Goal: Information Seeking & Learning: Find specific fact

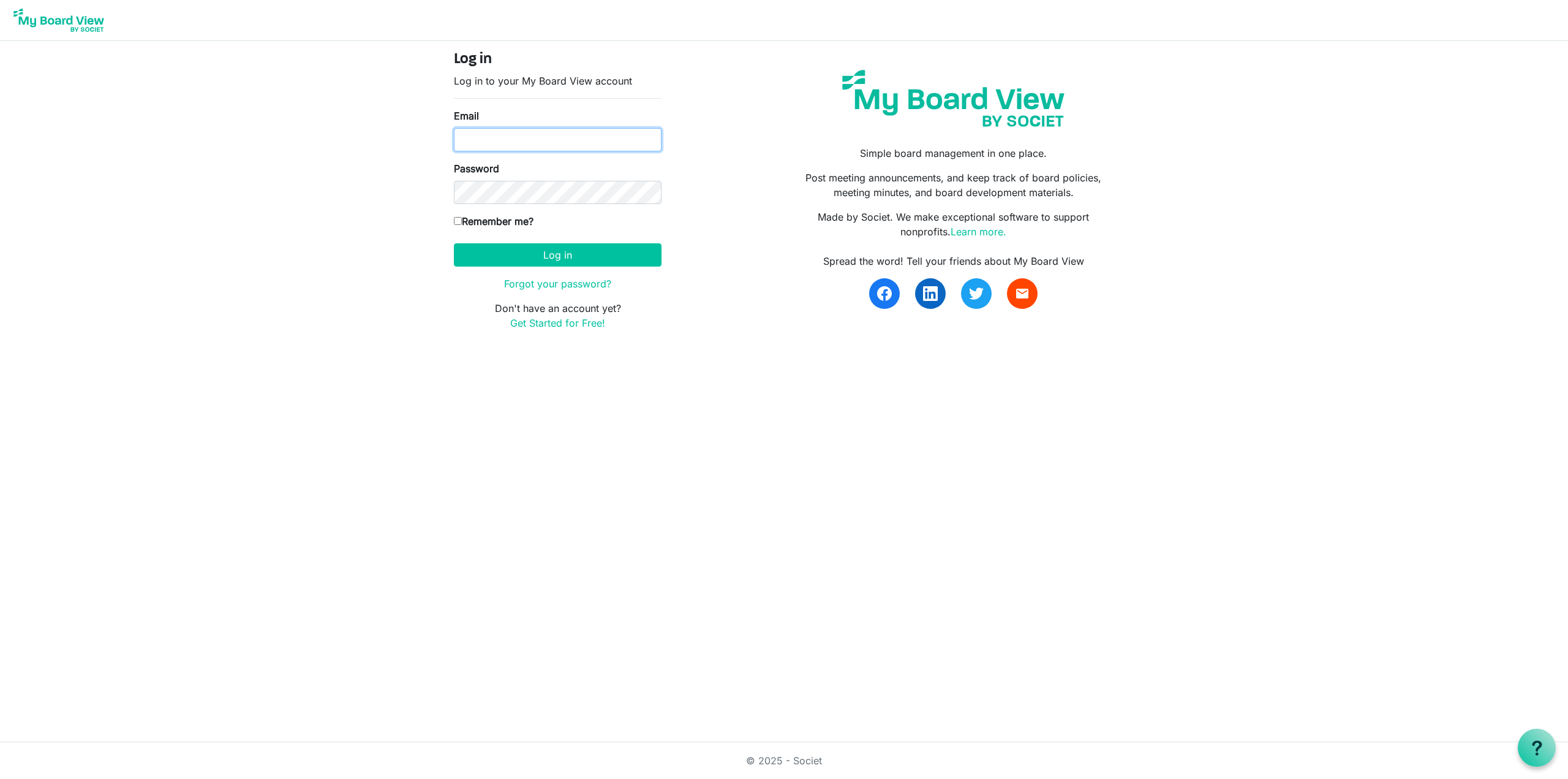
type input "kipk@nezperce.org"
click at [537, 255] on button "Log in" at bounding box center [557, 255] width 208 height 23
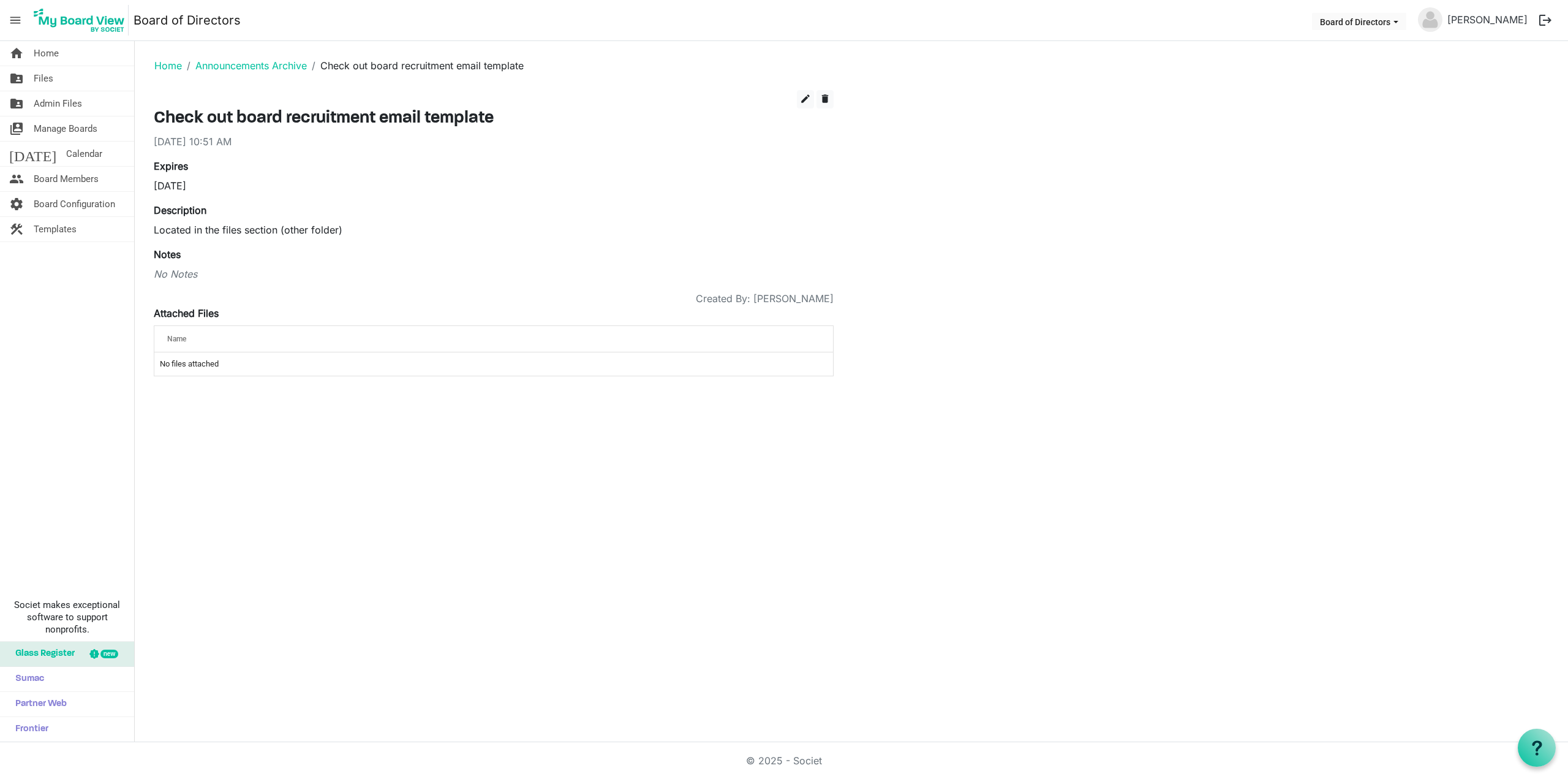
click at [49, 77] on span "Files" at bounding box center [43, 78] width 19 height 24
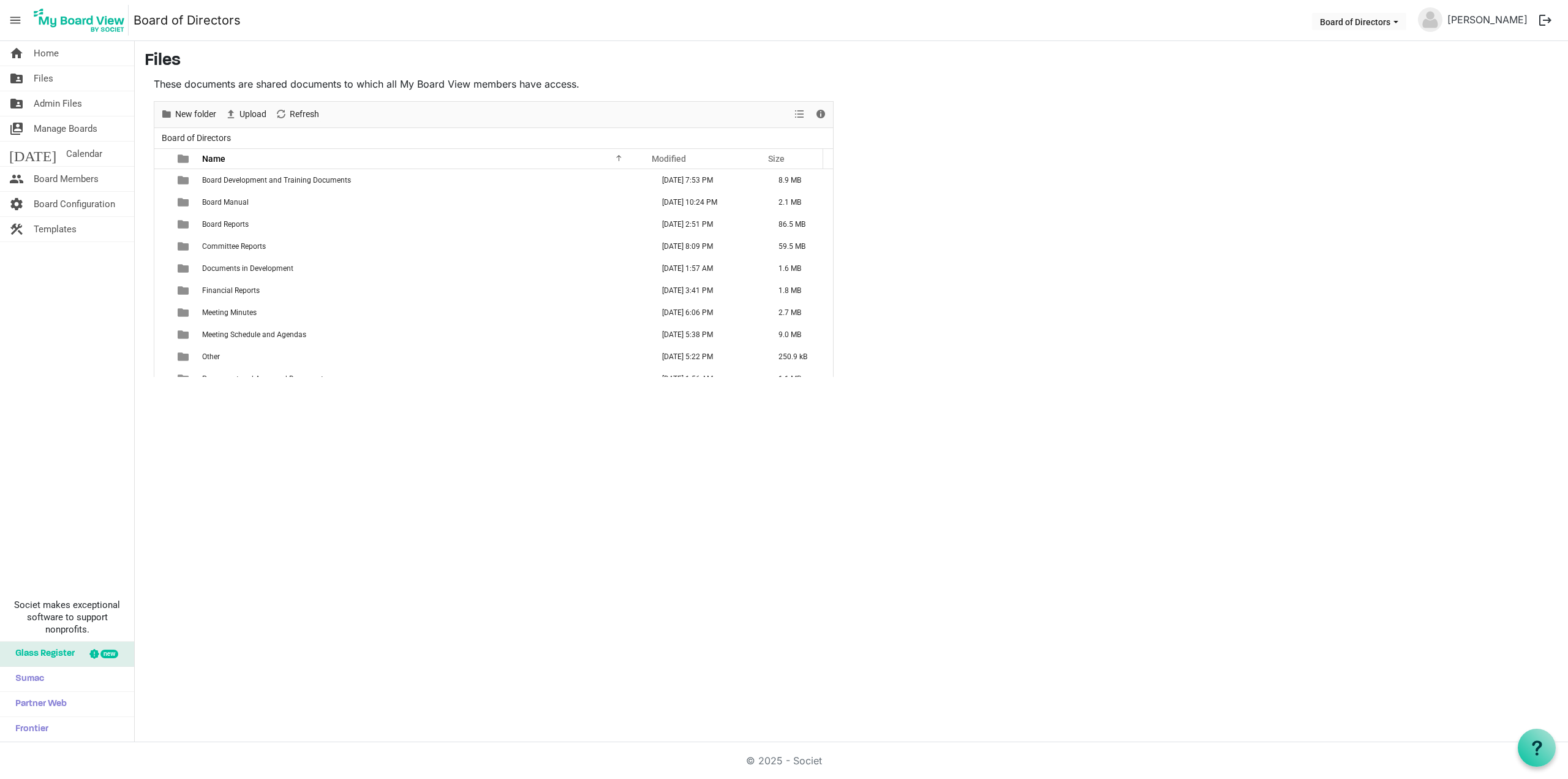
click at [257, 290] on span "Financial Reports" at bounding box center [231, 290] width 58 height 9
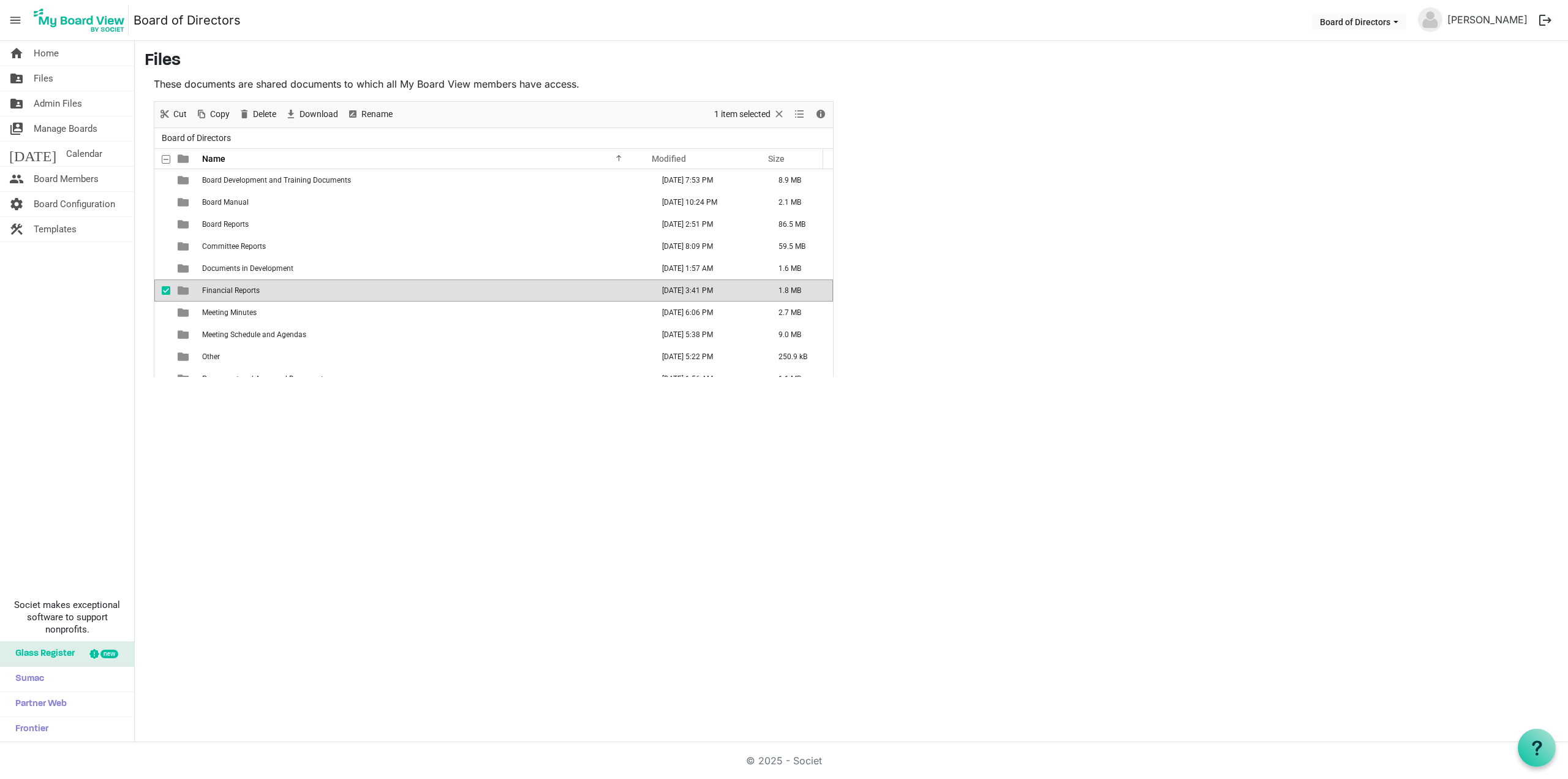
click at [257, 290] on span "Financial Reports" at bounding box center [231, 290] width 58 height 9
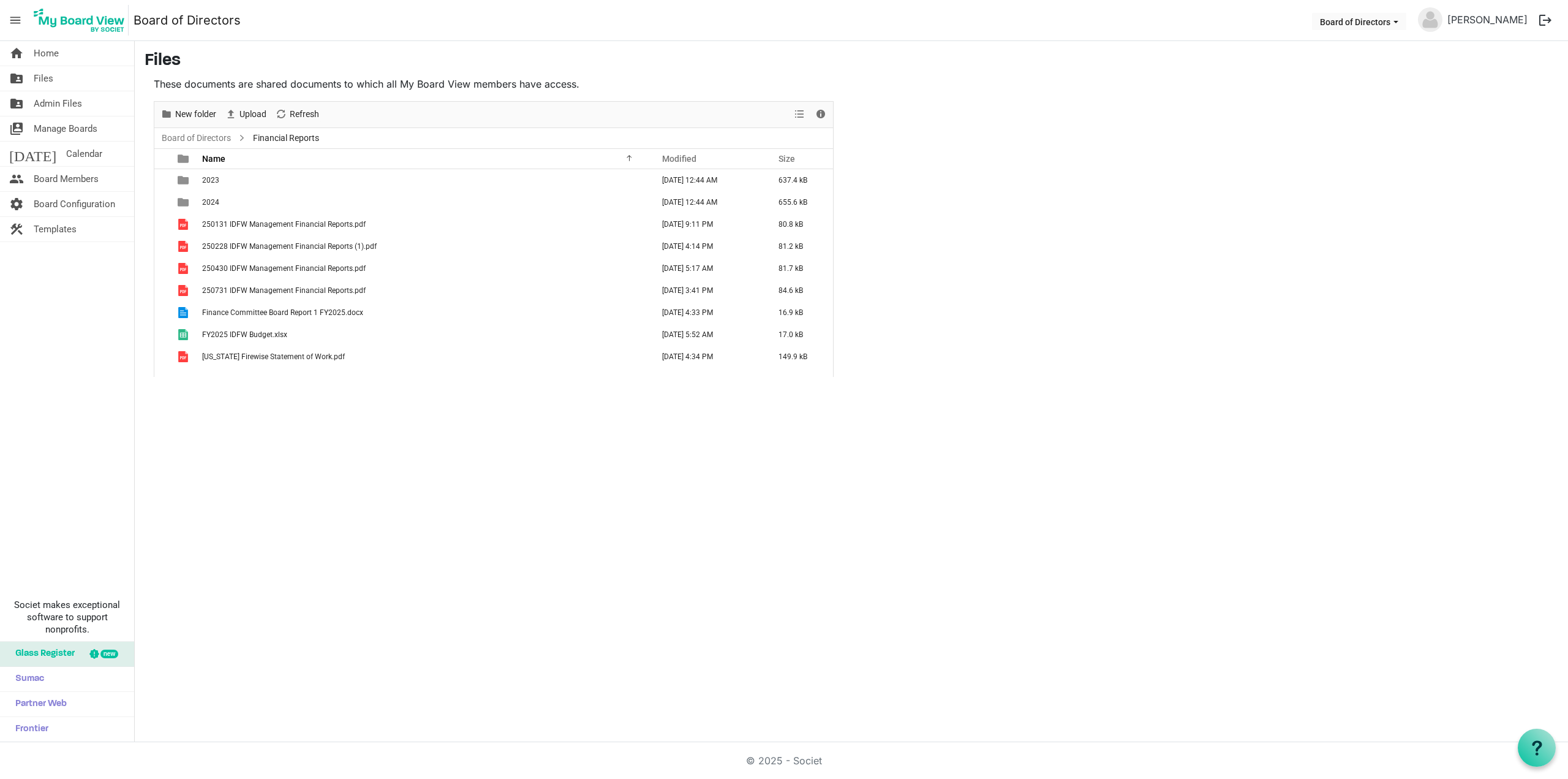
click at [328, 293] on span "250731 IDFW Management Financial Reports.pdf" at bounding box center [284, 290] width 163 height 9
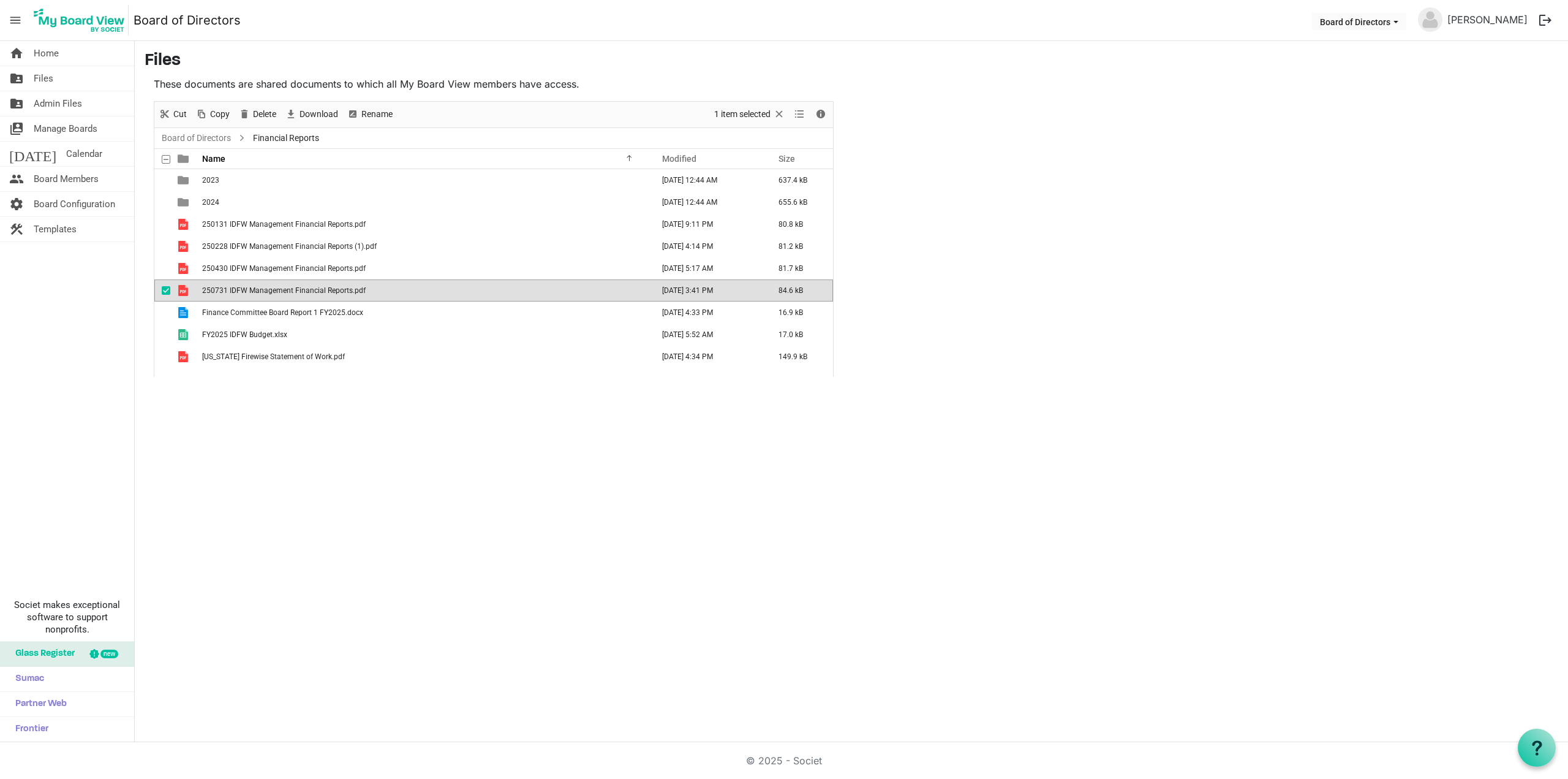
click at [328, 293] on span "250731 IDFW Management Financial Reports.pdf" at bounding box center [284, 290] width 163 height 9
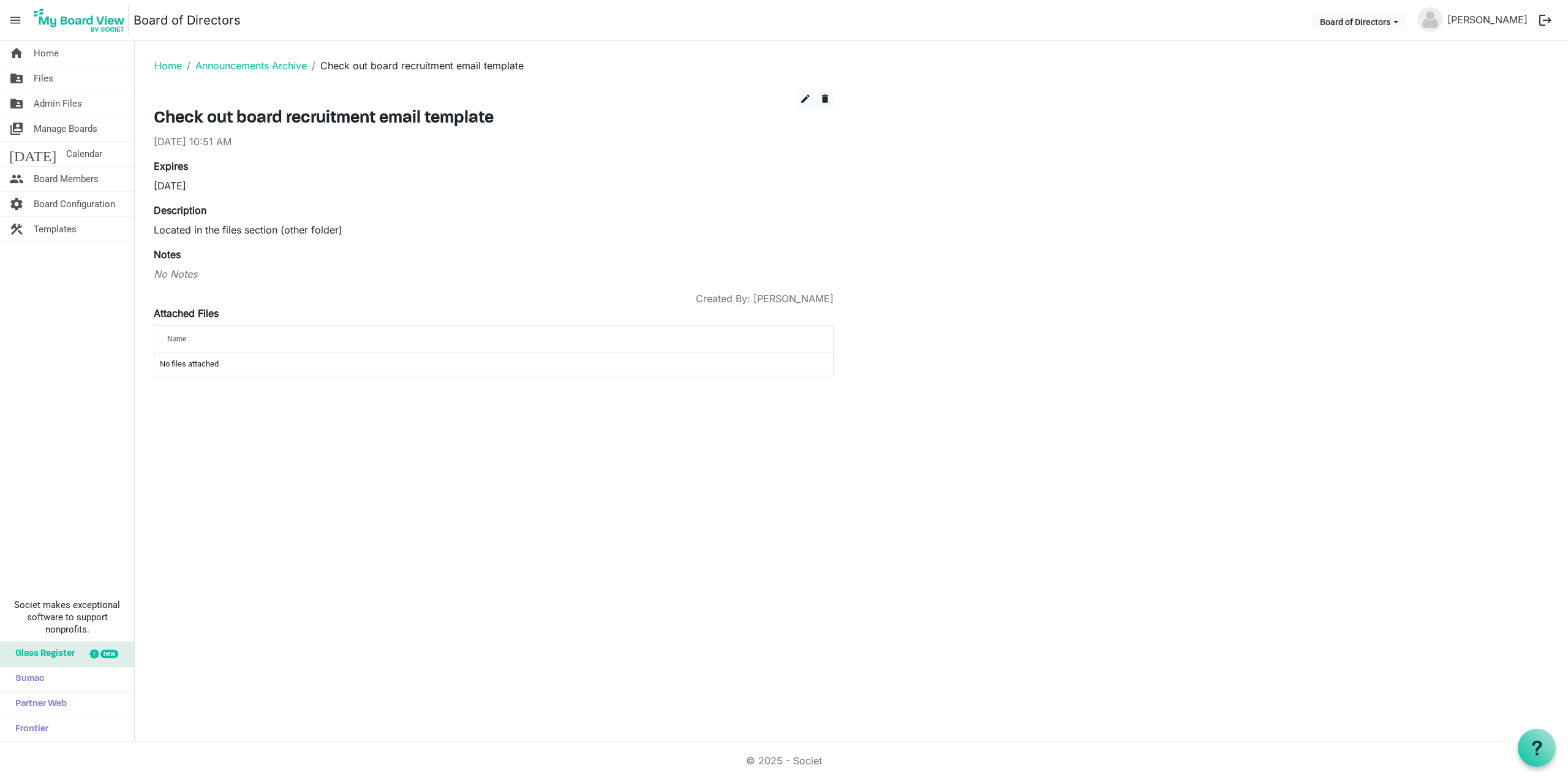
click at [40, 75] on span "Files" at bounding box center [43, 78] width 19 height 24
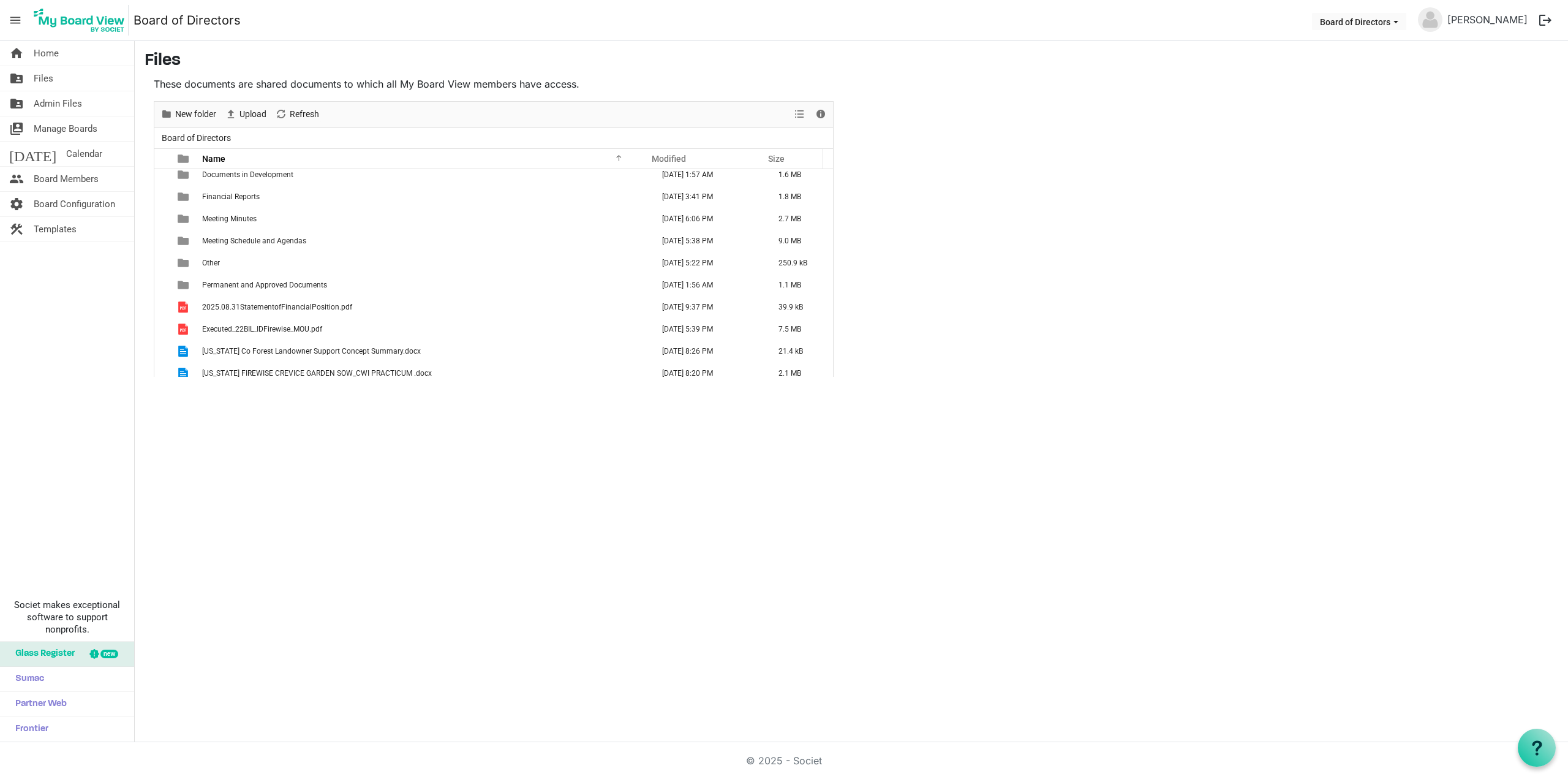
scroll to position [122, 0]
click at [284, 280] on span "2025.08.31StatementofFinancialPosition.pdf" at bounding box center [277, 278] width 150 height 9
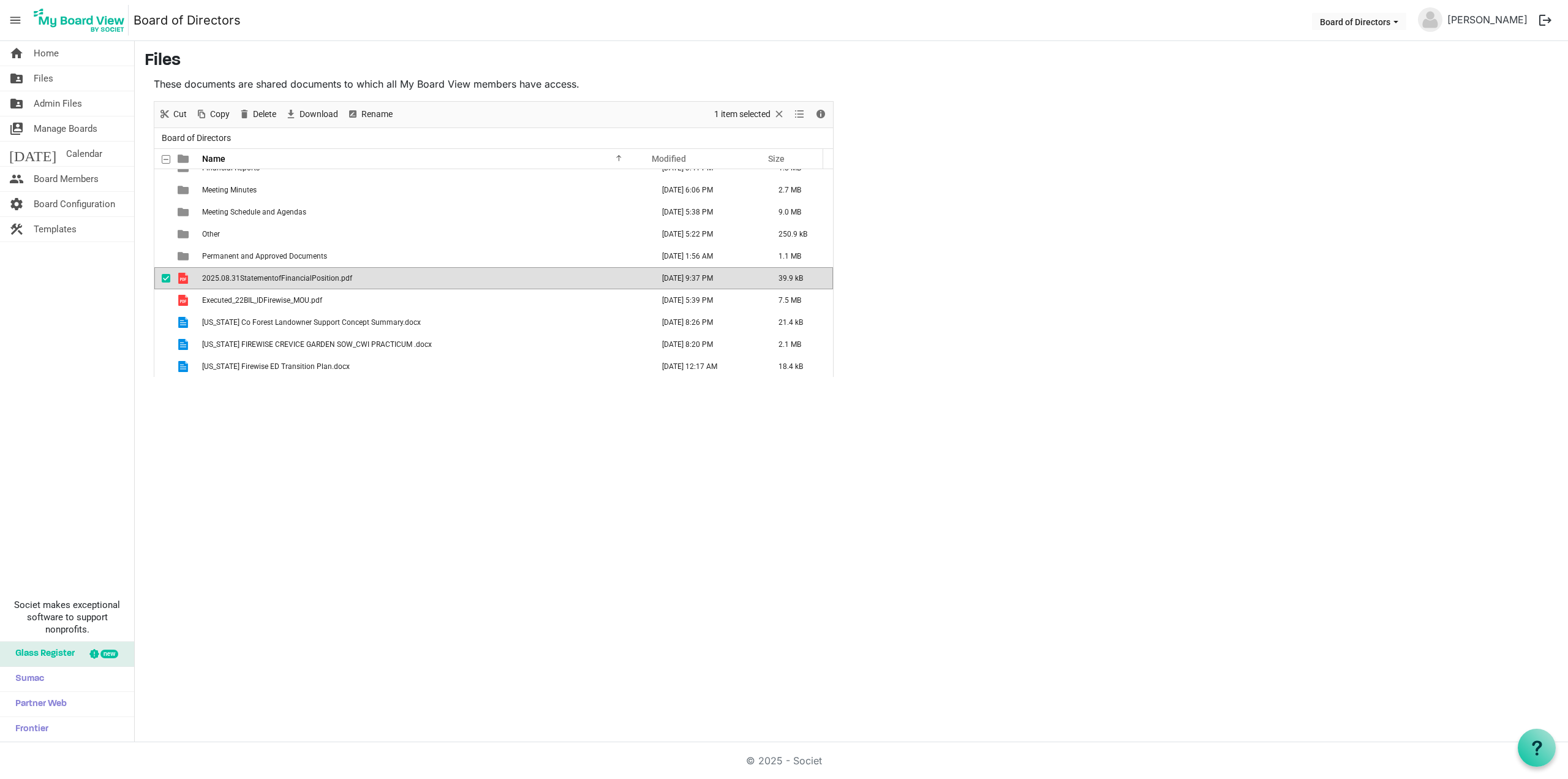
click at [284, 280] on span "2025.08.31StatementofFinancialPosition.pdf" at bounding box center [277, 278] width 150 height 9
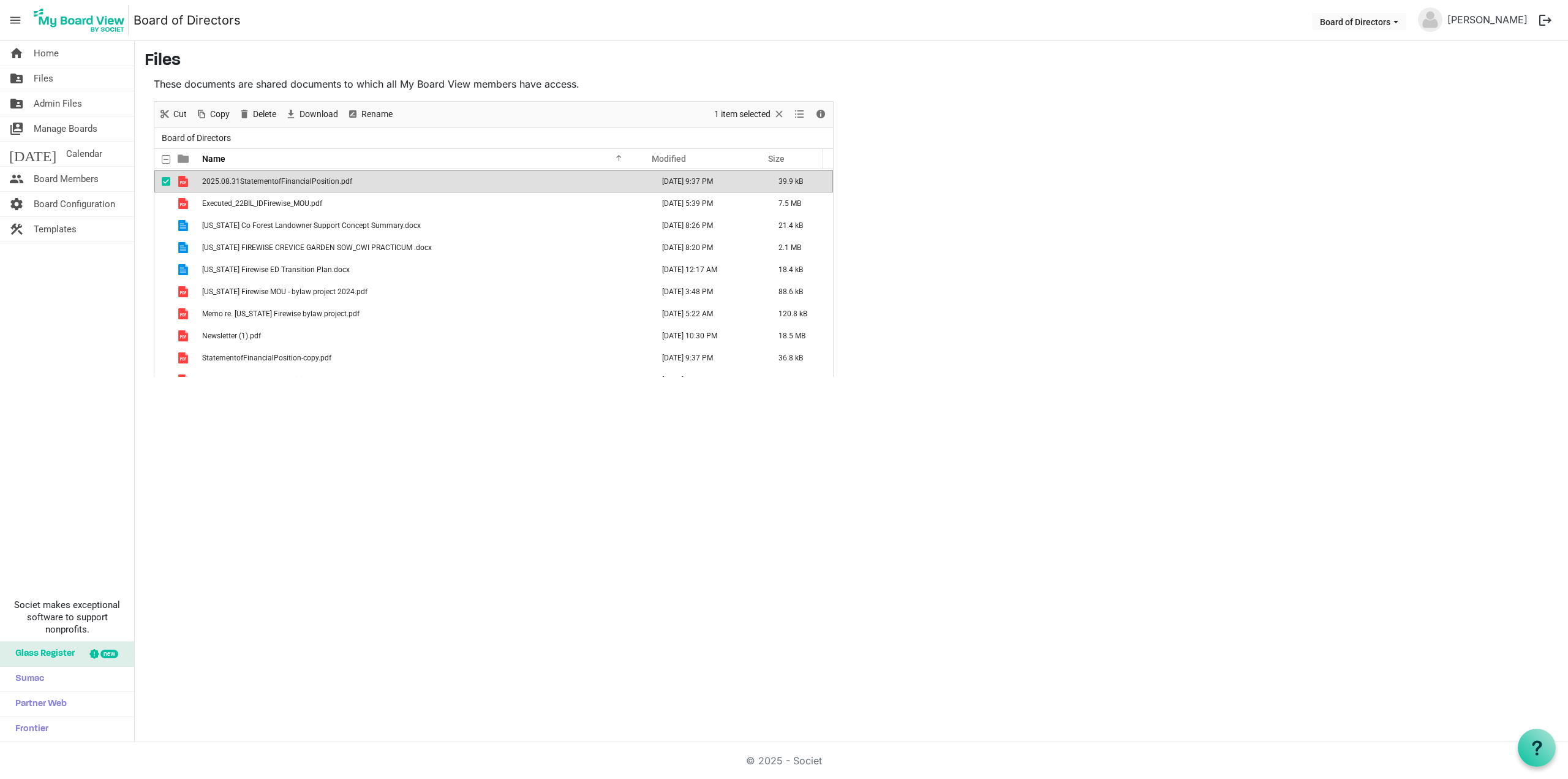
scroll to position [233, 0]
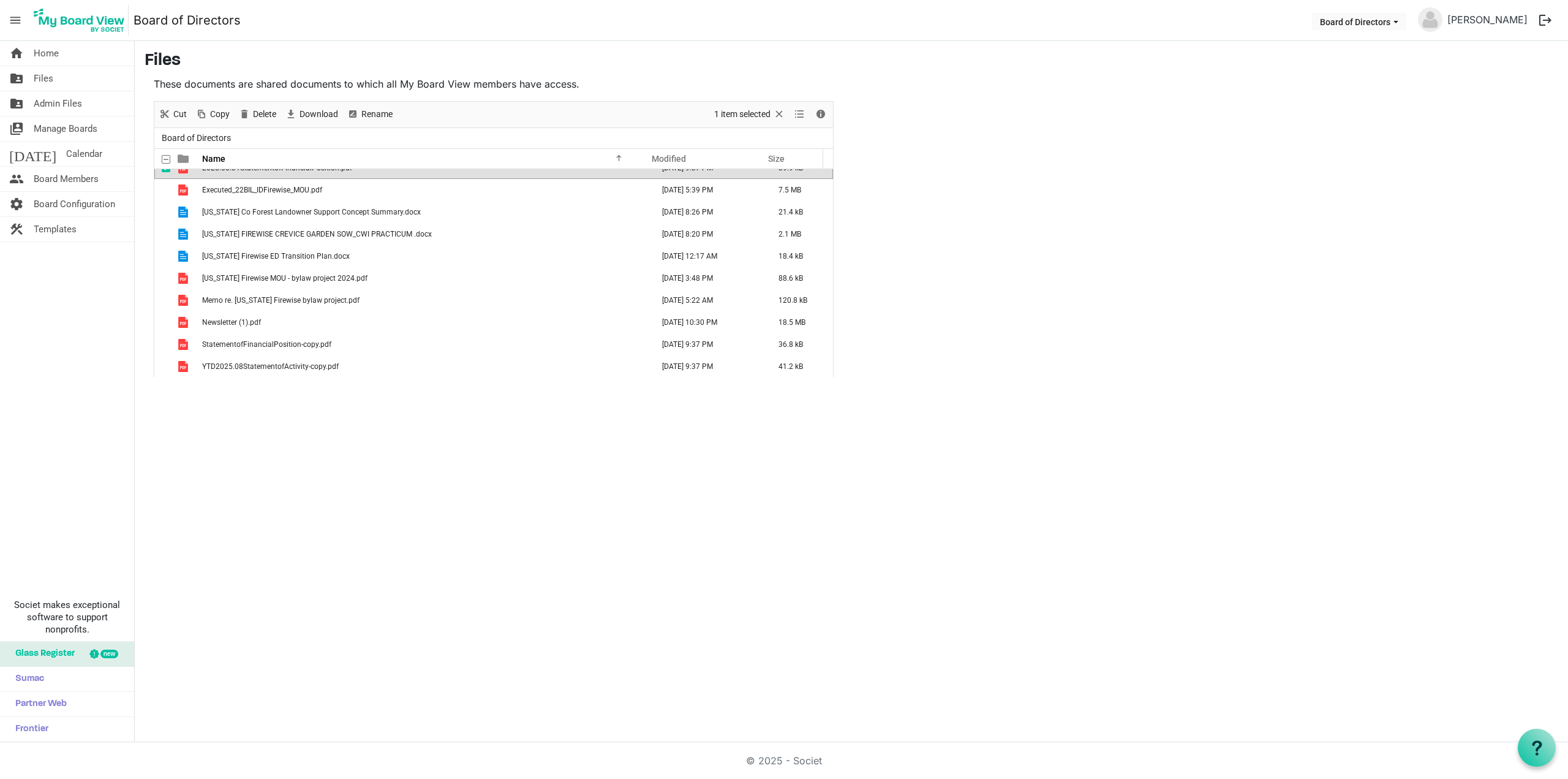
click at [289, 365] on span "YTD2025.08StatementofActivity-copy.pdf" at bounding box center [270, 366] width 136 height 9
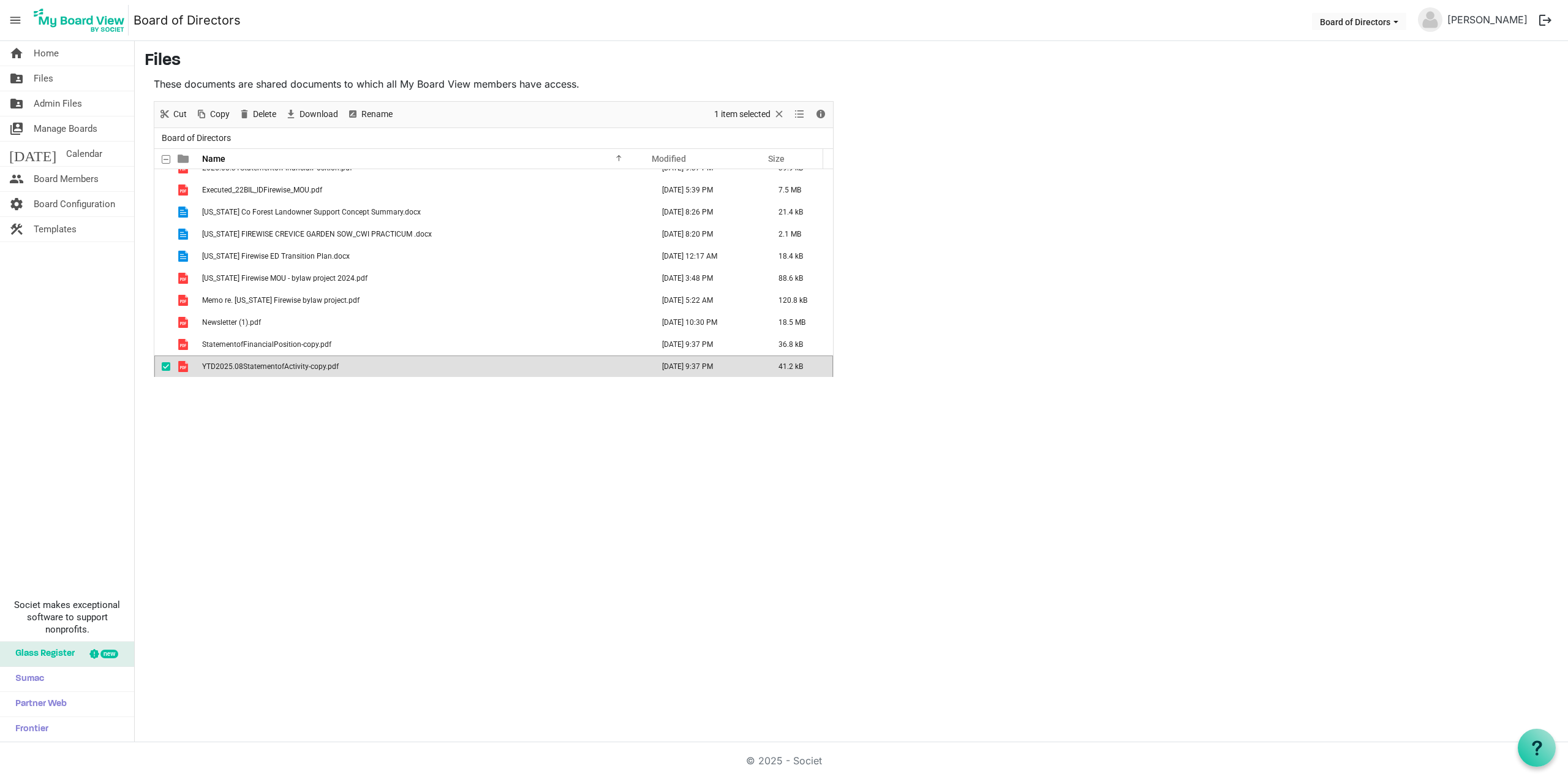
click at [289, 365] on span "YTD2025.08StatementofActivity-copy.pdf" at bounding box center [270, 366] width 136 height 9
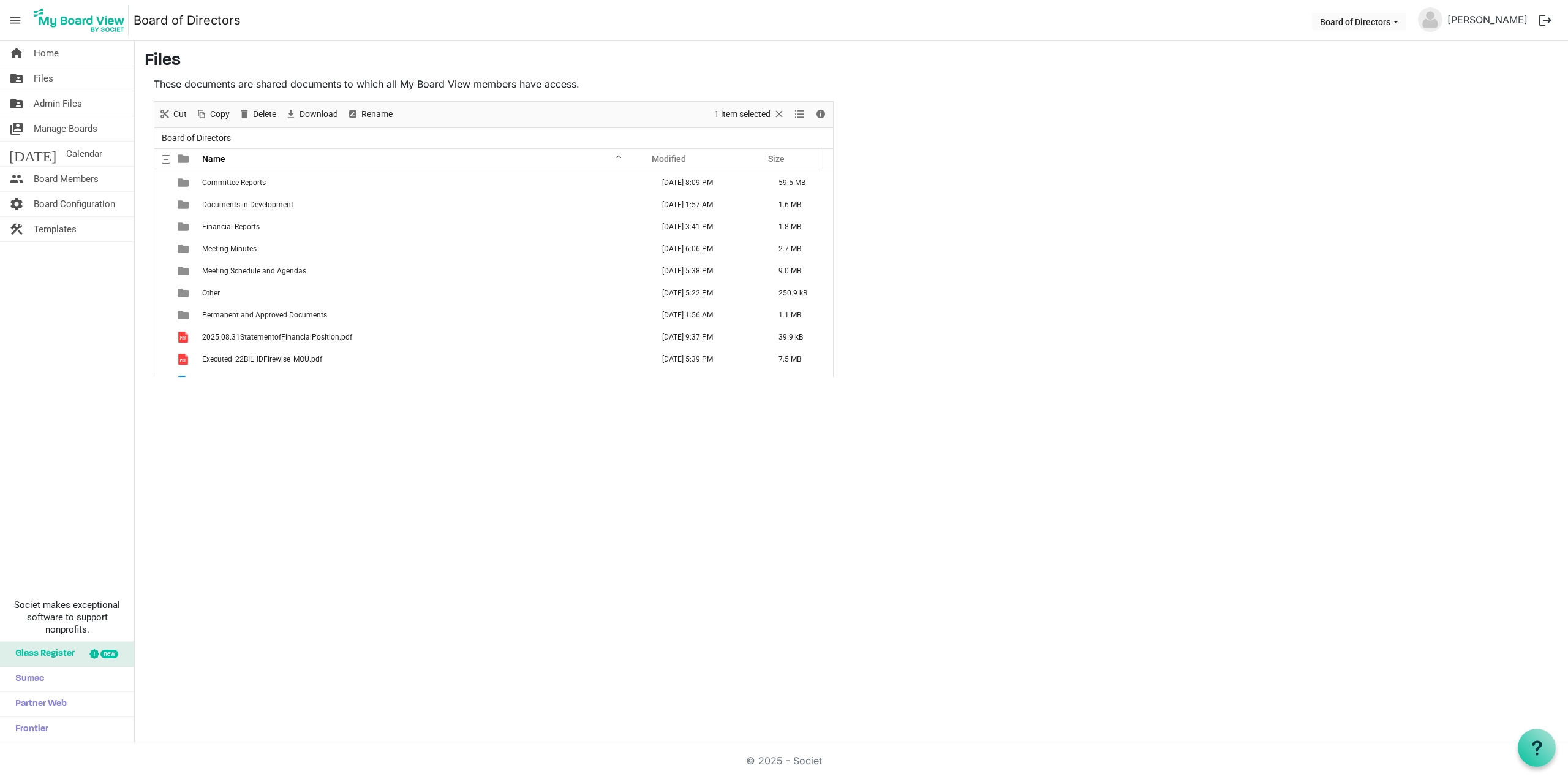
scroll to position [49, 0]
click at [276, 289] on td "Meeting Schedule and Agendas" at bounding box center [424, 285] width 451 height 22
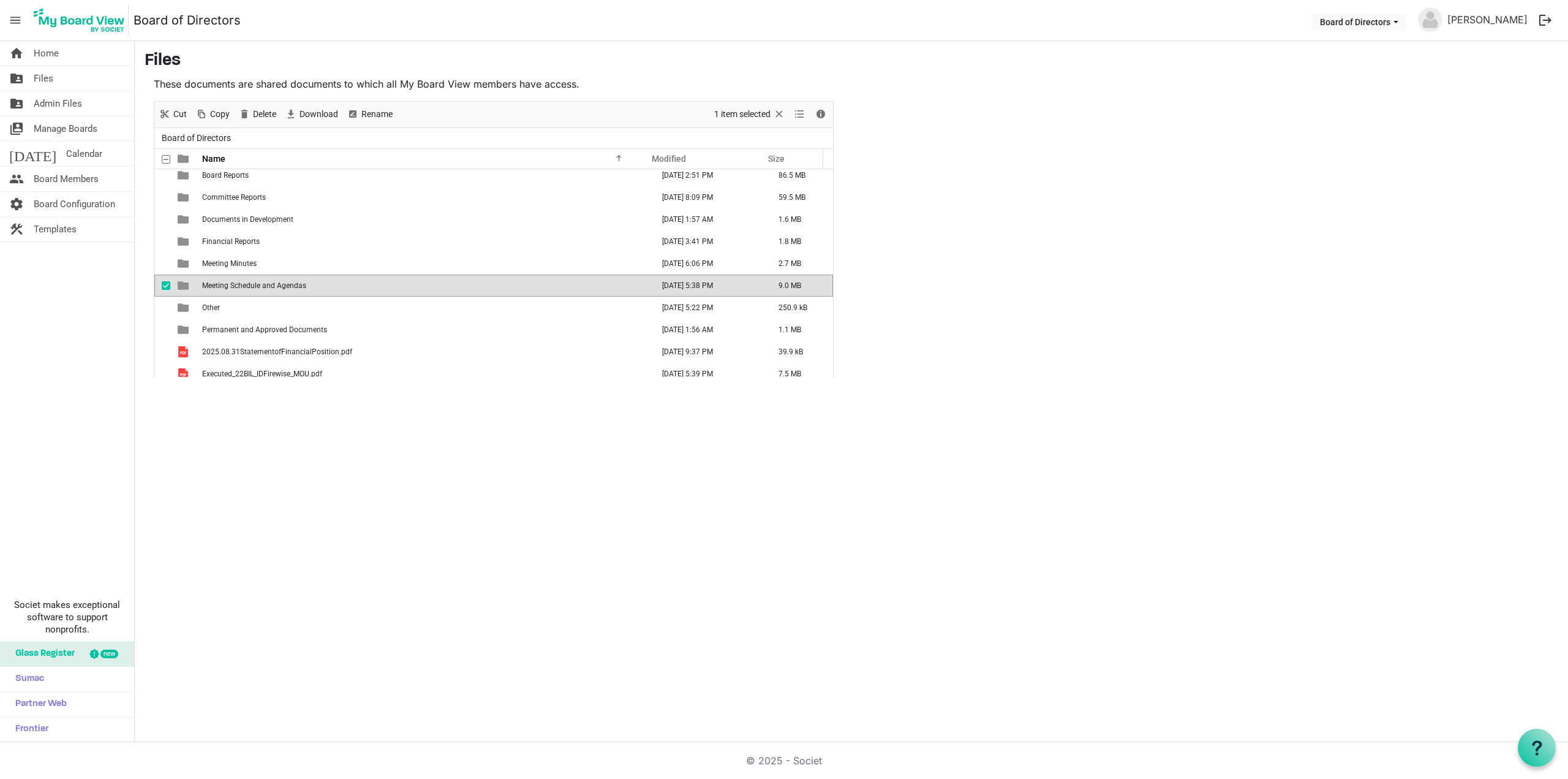
click at [276, 289] on td "Meeting Schedule and Agendas" at bounding box center [424, 285] width 451 height 22
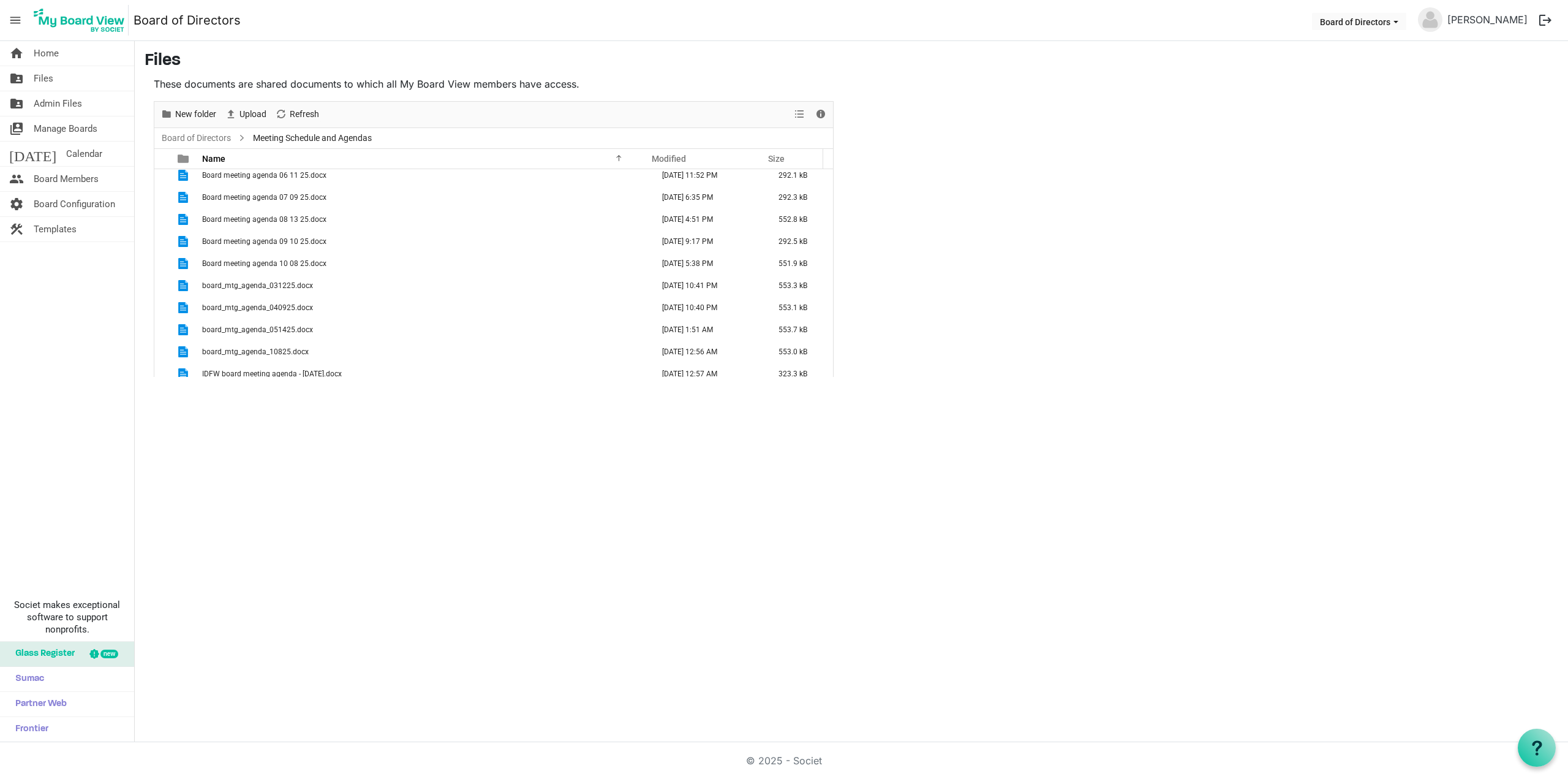
click at [283, 264] on span "Board meeting agenda 10 08 25.docx" at bounding box center [265, 263] width 125 height 9
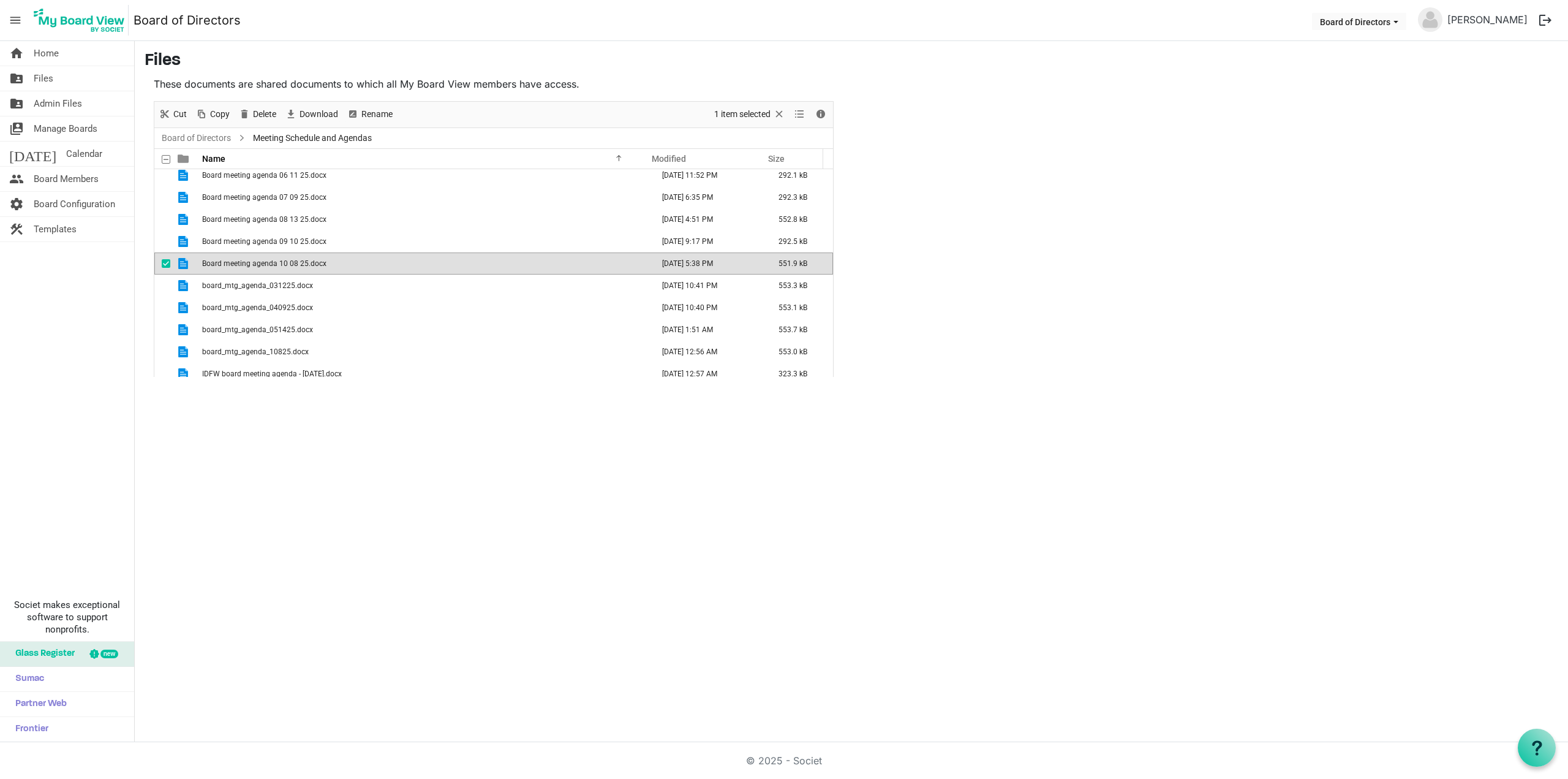
click at [283, 264] on span "Board meeting agenda 10 08 25.docx" at bounding box center [265, 263] width 125 height 9
